Goal: Task Accomplishment & Management: Use online tool/utility

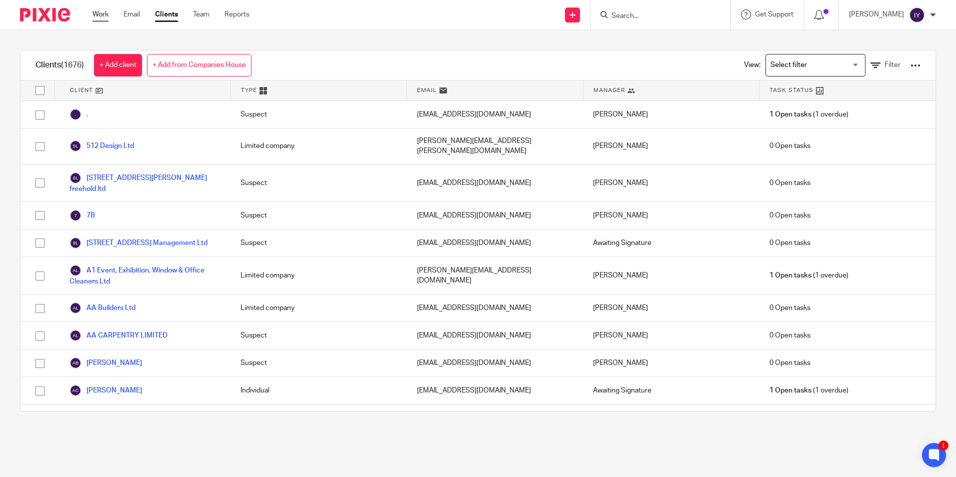
click at [104, 17] on link "Work" at bounding box center [100, 14] width 16 height 10
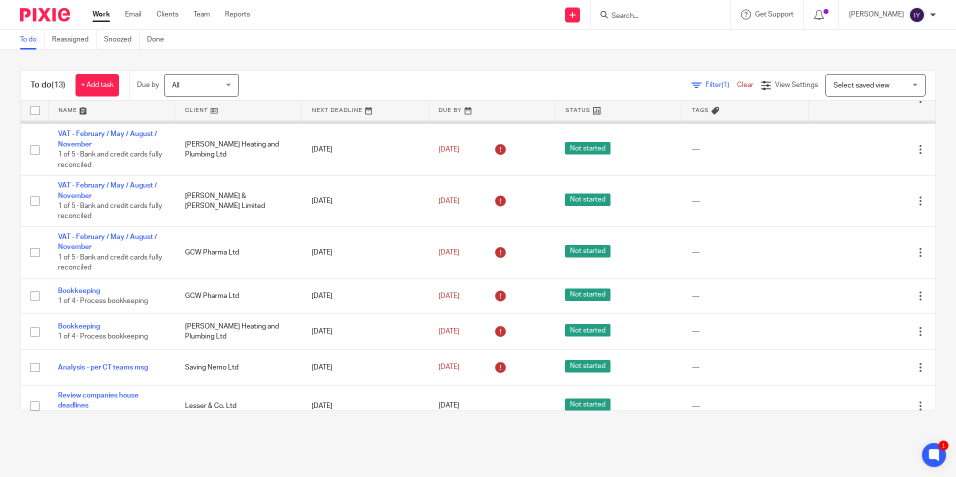
scroll to position [289, 0]
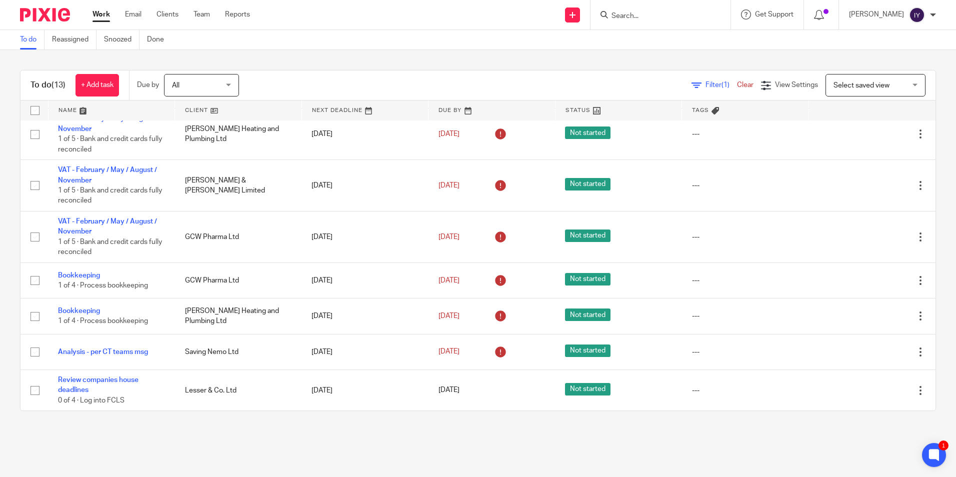
click at [687, 15] on input "Search" at bounding box center [655, 16] width 90 height 9
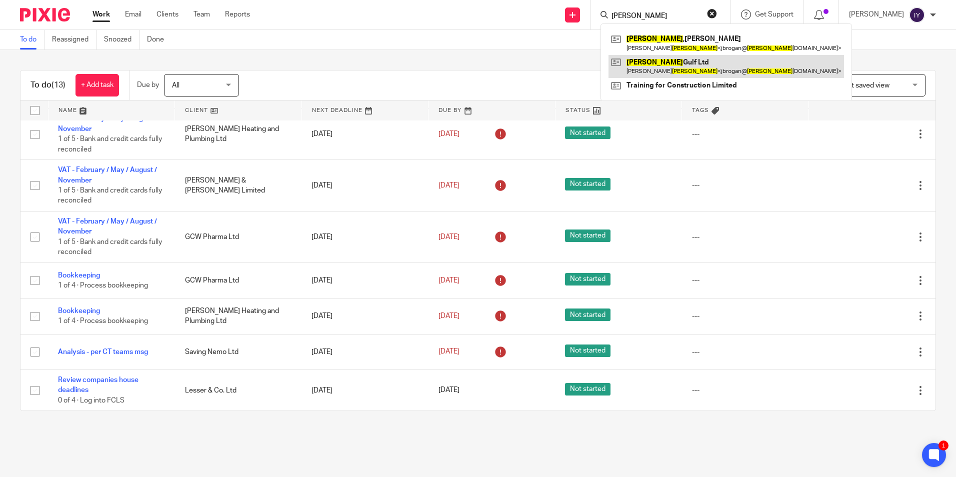
type input "brogan"
click at [688, 61] on link at bounding box center [725, 66] width 235 height 23
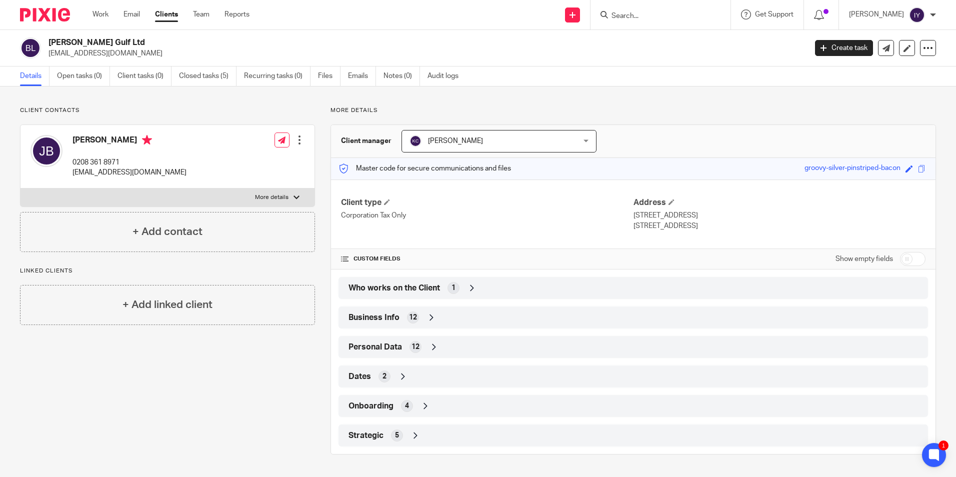
click at [681, 10] on form at bounding box center [663, 14] width 106 height 12
click at [669, 19] on input "Search" at bounding box center [655, 16] width 90 height 9
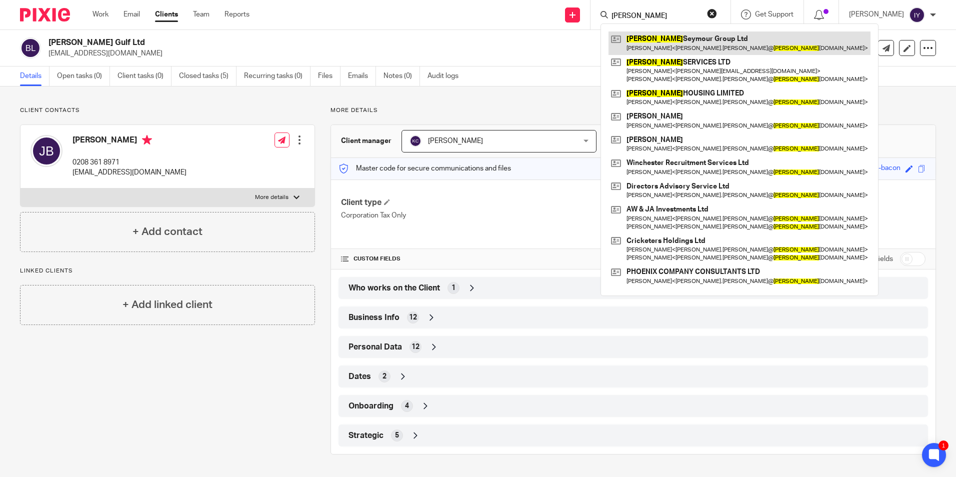
type input "cromwell"
click at [702, 46] on link at bounding box center [739, 42] width 262 height 23
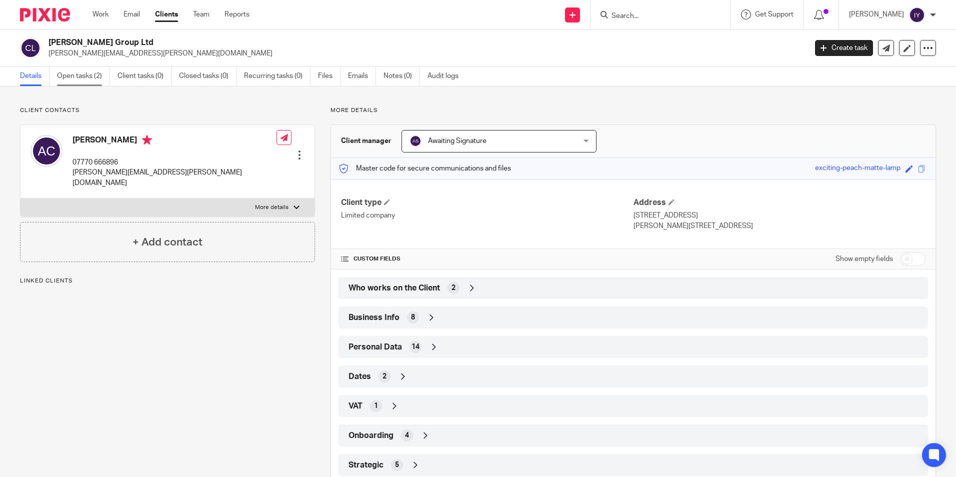
click at [96, 70] on link "Open tasks (2)" at bounding box center [83, 75] width 53 height 19
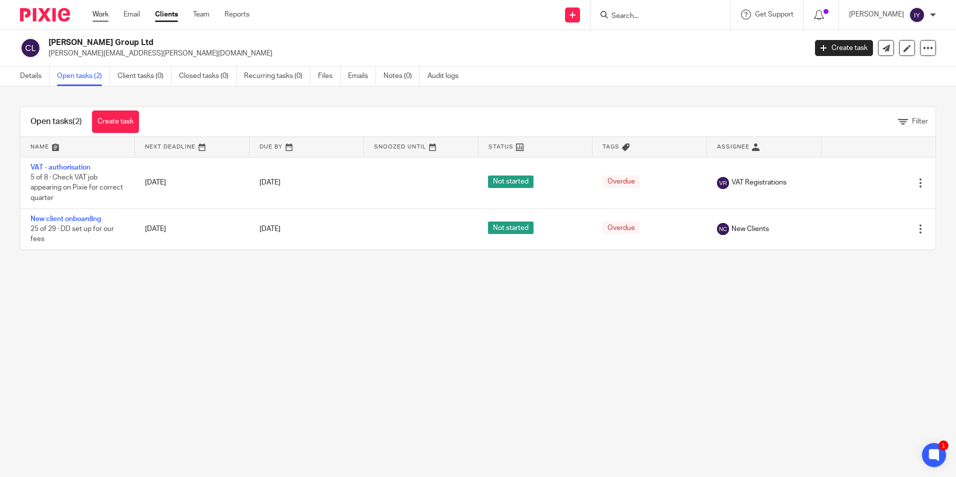
click at [103, 15] on link "Work" at bounding box center [100, 14] width 16 height 10
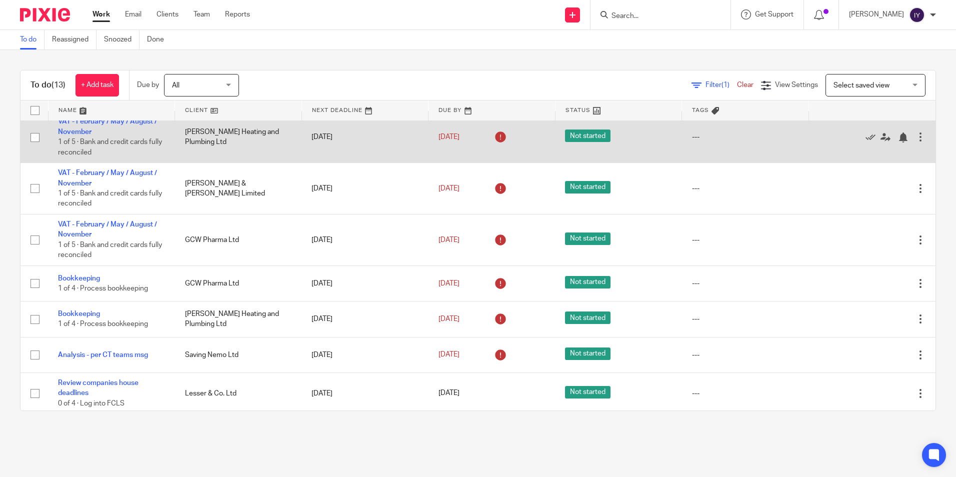
scroll to position [289, 0]
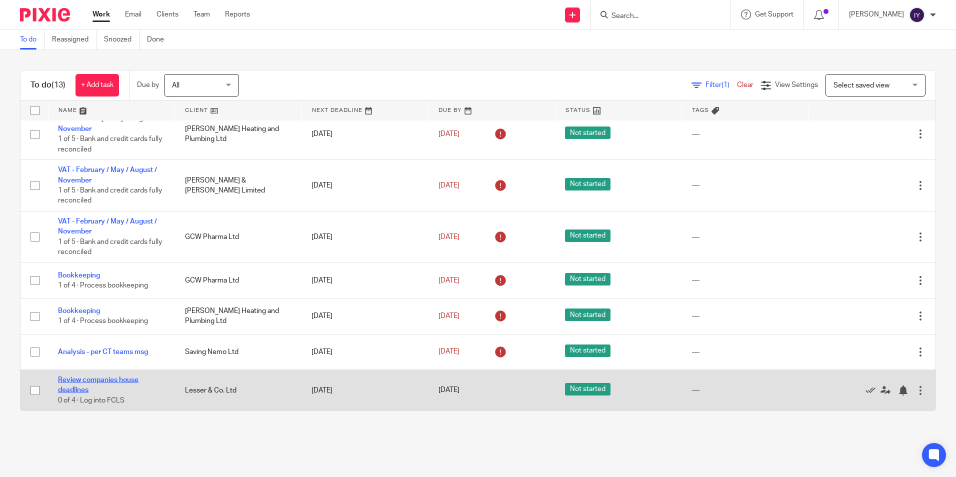
click at [127, 382] on link "Review companies house deadlines" at bounding box center [98, 384] width 80 height 17
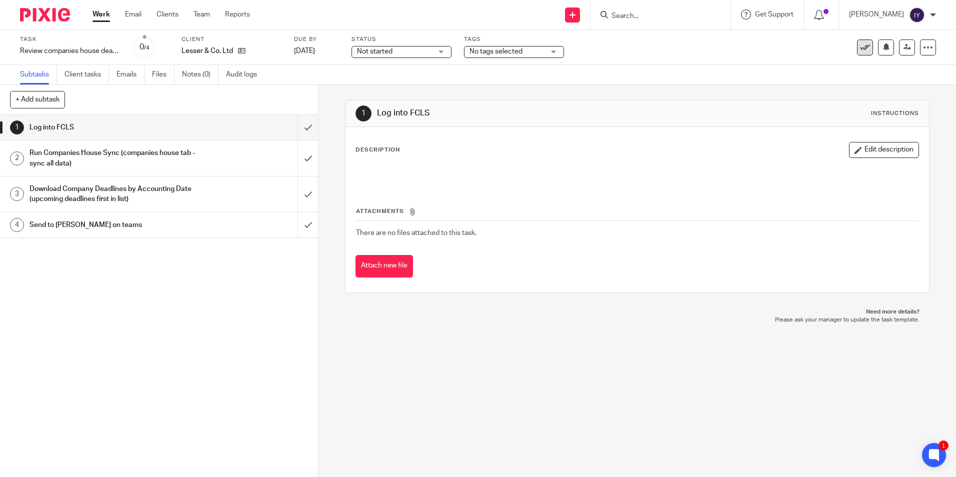
click at [861, 50] on icon at bounding box center [865, 47] width 10 height 10
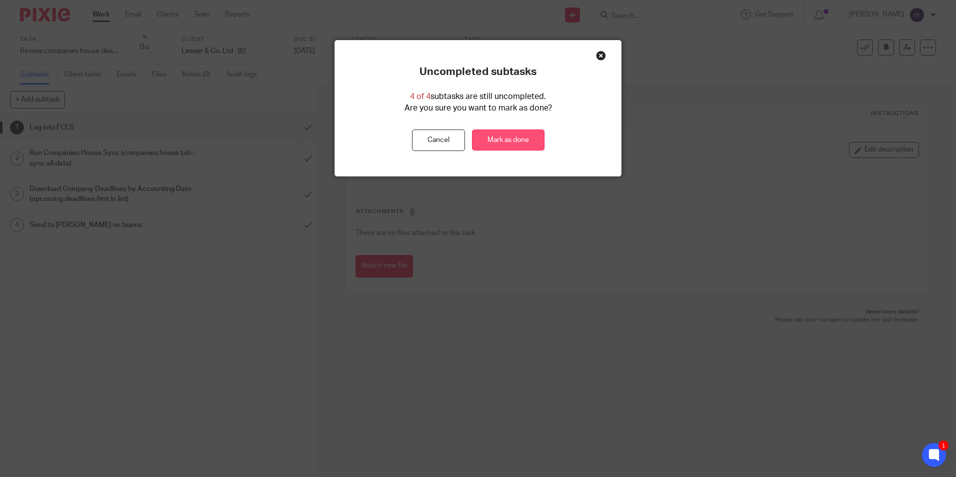
click at [521, 137] on link "Mark as done" at bounding box center [508, 139] width 72 height 21
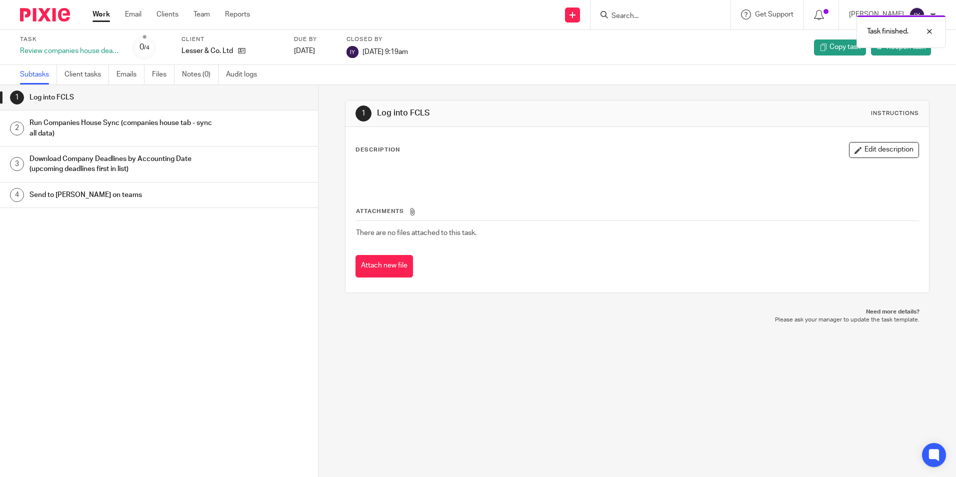
click at [102, 17] on link "Work" at bounding box center [100, 14] width 17 height 10
